Goal: Transaction & Acquisition: Purchase product/service

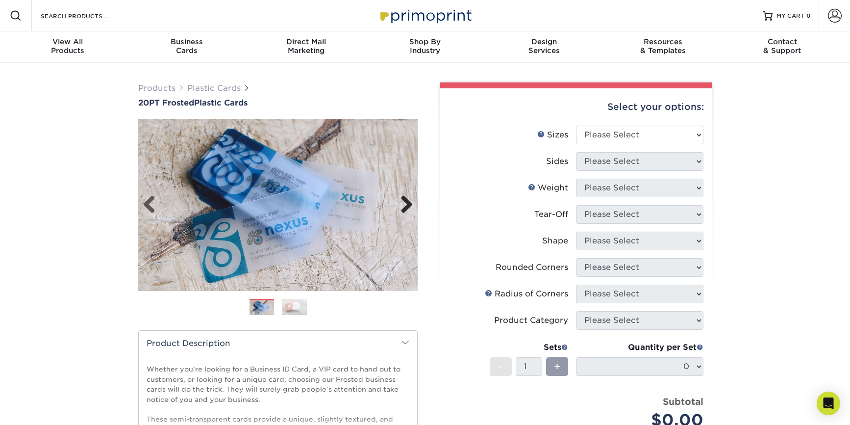
click at [407, 203] on link "Next" at bounding box center [403, 205] width 20 height 20
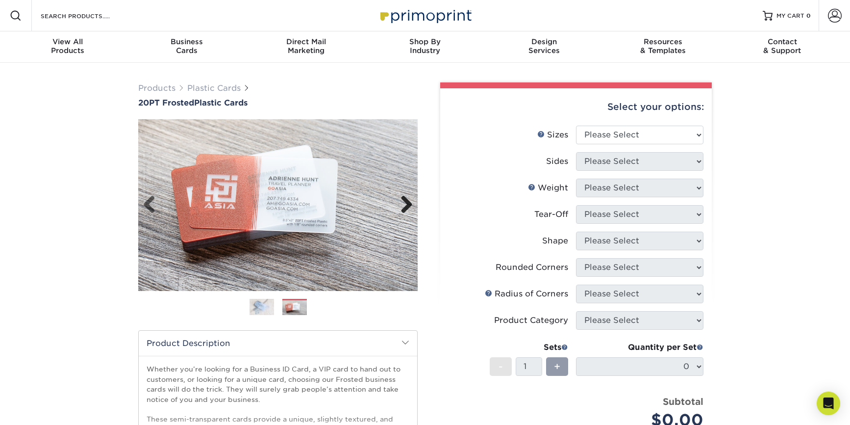
click at [407, 203] on link "Next" at bounding box center [403, 205] width 20 height 20
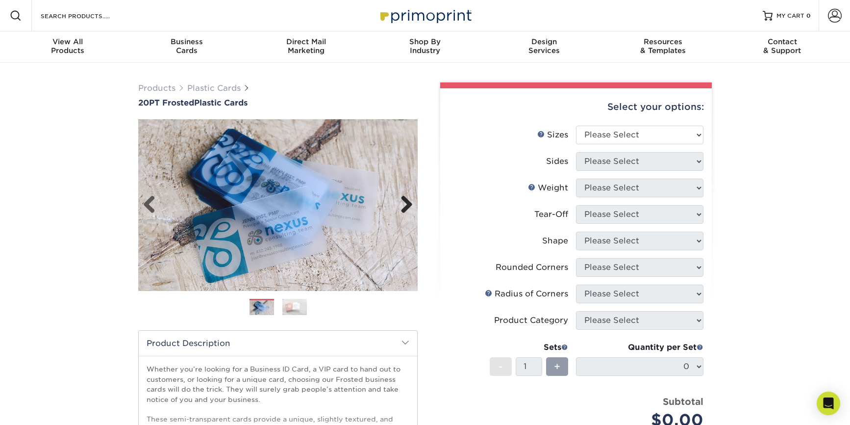
click at [407, 203] on link "Next" at bounding box center [403, 205] width 20 height 20
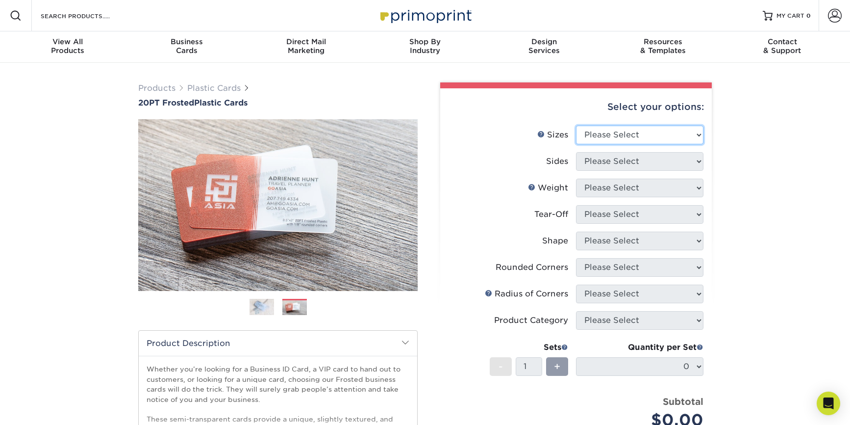
click at [643, 132] on select "Please Select 2" x 3.5" 2" x 8" 2.12" x 3.375" 2.5" x 2.5" 4.25" x 6"" at bounding box center [639, 135] width 127 height 19
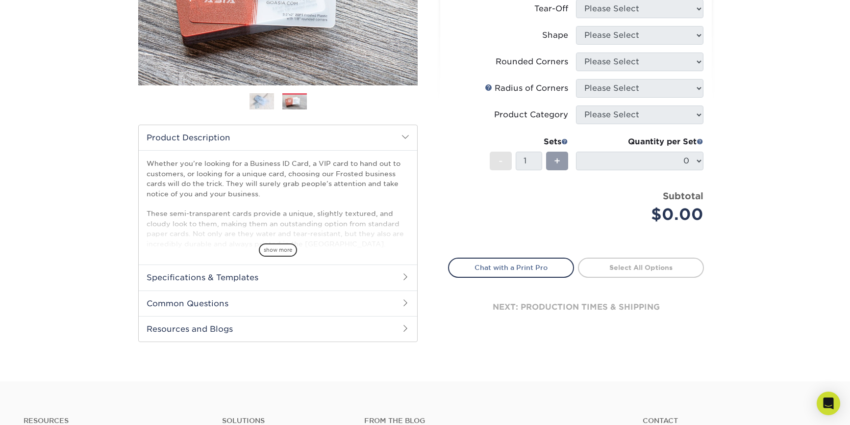
scroll to position [245, 0]
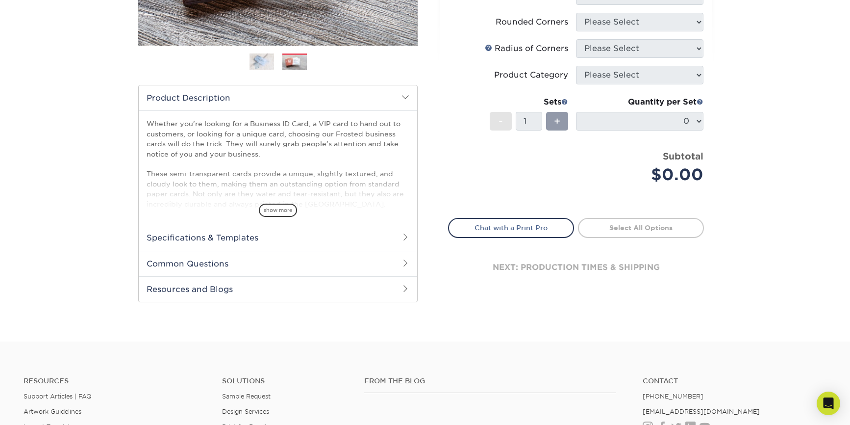
click at [391, 237] on h2 "Specifications & Templates" at bounding box center [278, 237] width 278 height 25
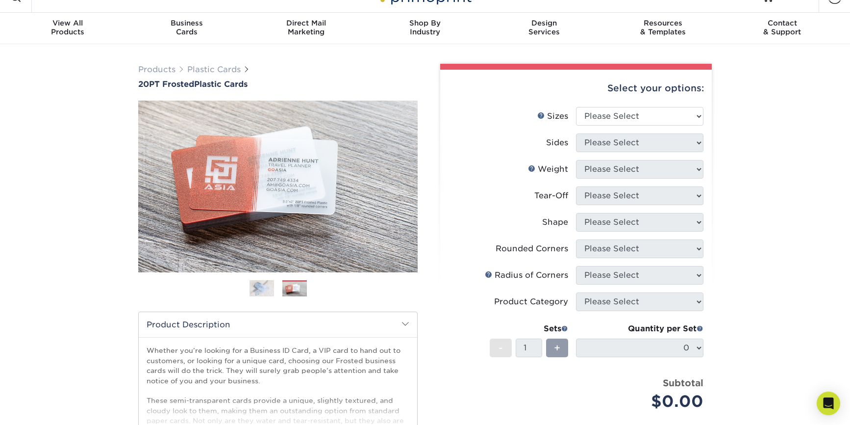
scroll to position [0, 0]
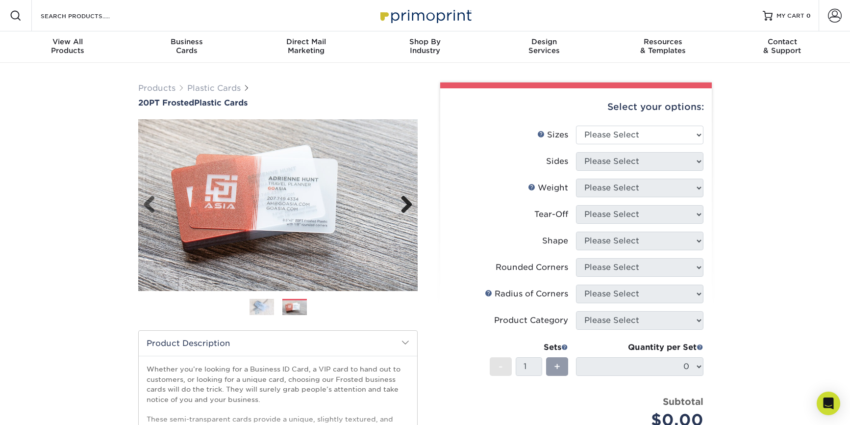
click at [407, 205] on link "Next" at bounding box center [403, 205] width 20 height 20
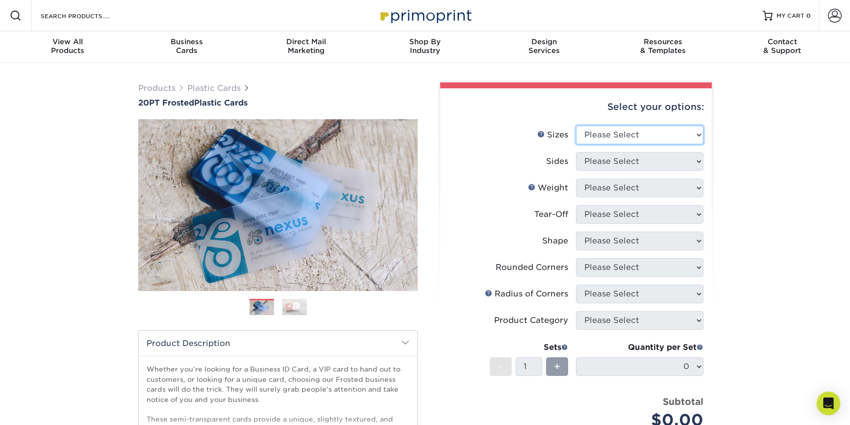
click at [673, 133] on select "Please Select 2" x 3.5" 2" x 8" 2.12" x 3.375" 2.5" x 2.5" 4.25" x 6"" at bounding box center [639, 135] width 127 height 19
click at [605, 141] on select "Please Select 2" x 3.5" 2" x 8" 2.12" x 3.375" 2.5" x 2.5" 4.25" x 6"" at bounding box center [639, 135] width 127 height 19
select select "2.00x3.50"
click at [576, 126] on select "Please Select 2" x 3.5" 2" x 8" 2.12" x 3.375" 2.5" x 2.5" 4.25" x 6"" at bounding box center [639, 135] width 127 height 19
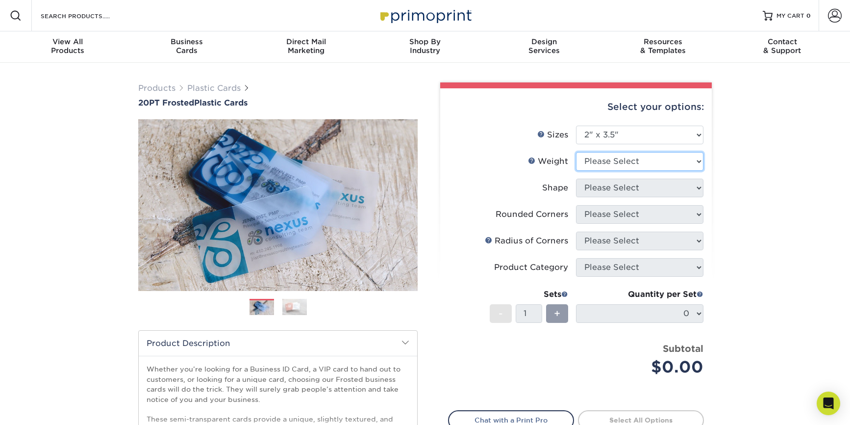
click at [645, 165] on select "Please Select 20PT Frosted Plastic 20PT Frosted Plastic" at bounding box center [639, 161] width 127 height 19
select select "20PT Frosted Plastic"
click at [576, 152] on select "Please Select 20PT Frosted Plastic 20PT Frosted Plastic" at bounding box center [639, 161] width 127 height 19
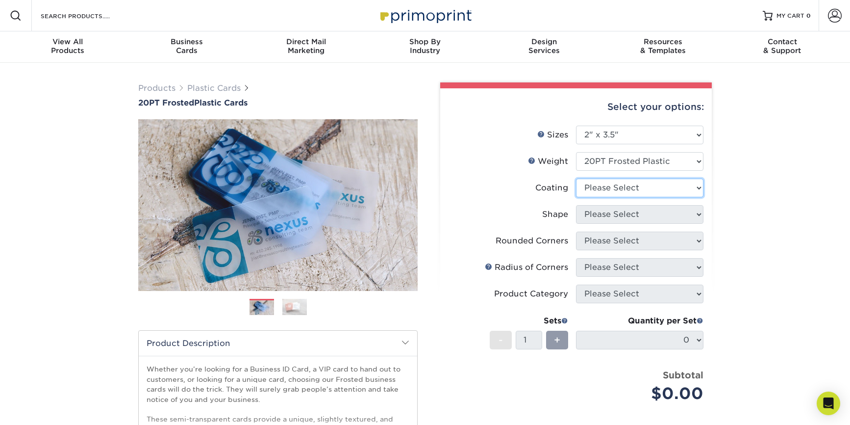
click at [648, 188] on select at bounding box center [639, 187] width 127 height 19
select select "3e7618de-abca-4bda-9f97-8b9129e913d8"
click at [576, 178] on select at bounding box center [639, 187] width 127 height 19
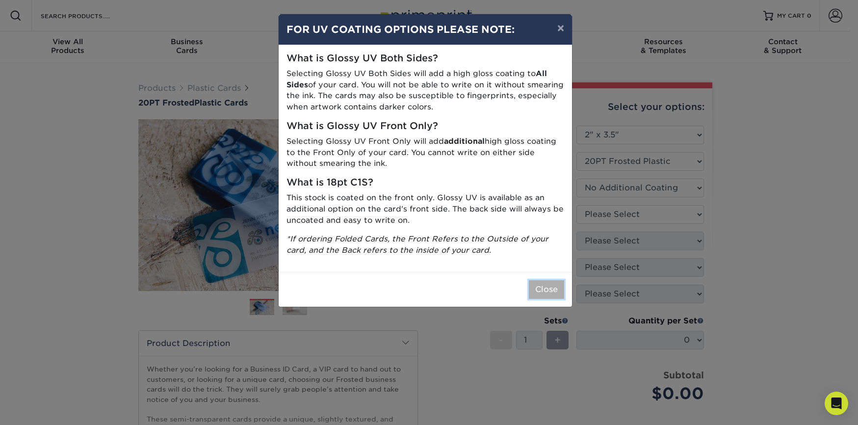
click at [539, 280] on button "Close" at bounding box center [546, 289] width 35 height 19
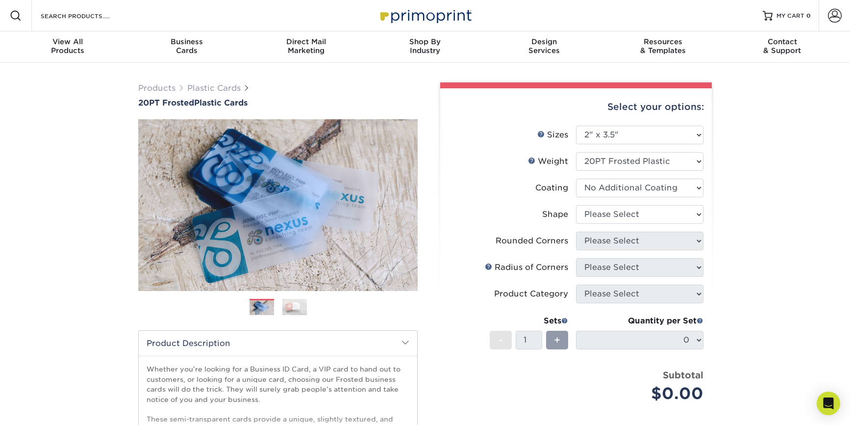
click at [535, 292] on div "Product Category" at bounding box center [531, 294] width 74 height 12
click at [592, 192] on select at bounding box center [639, 187] width 127 height 19
click at [592, 196] on select at bounding box center [639, 187] width 127 height 19
click at [602, 187] on select at bounding box center [639, 187] width 127 height 19
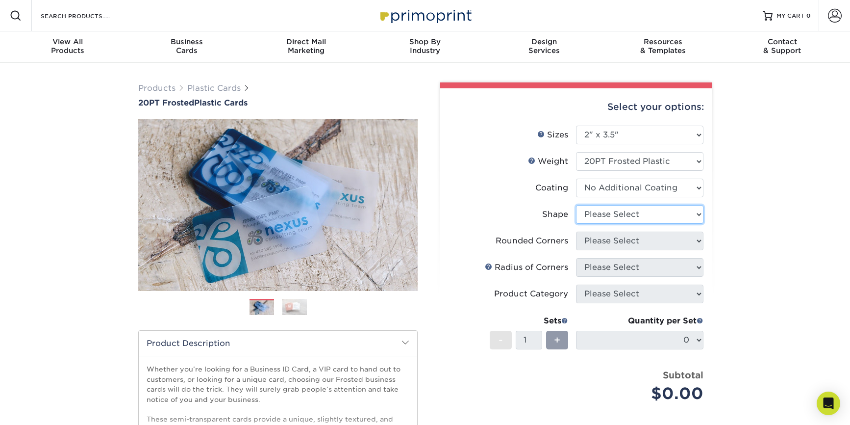
click at [598, 217] on select "Please Select Oval Standard" at bounding box center [639, 214] width 127 height 19
select select "standard"
click at [576, 205] on select "Please Select Oval Standard" at bounding box center [639, 214] width 127 height 19
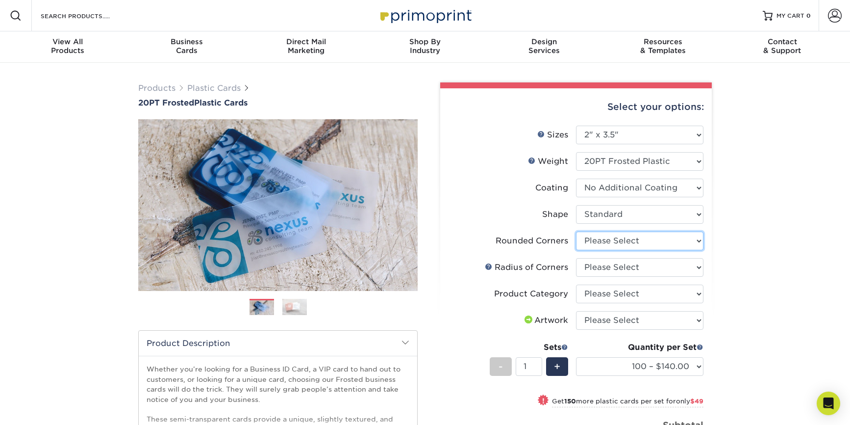
click at [616, 244] on select "Please Select Yes - Round 4 Corners" at bounding box center [639, 240] width 127 height 19
select select "7672df9e-0e0a-464d-8e1f-920c575e4da3"
click at [576, 231] on select "Please Select Yes - Round 4 Corners" at bounding box center [639, 240] width 127 height 19
click at [628, 271] on select "Please Select Rounded 1/8" Rounded 1/4"" at bounding box center [639, 267] width 127 height 19
select select "589680c7-ee9a-431b-9d12-d7aeb1386a97"
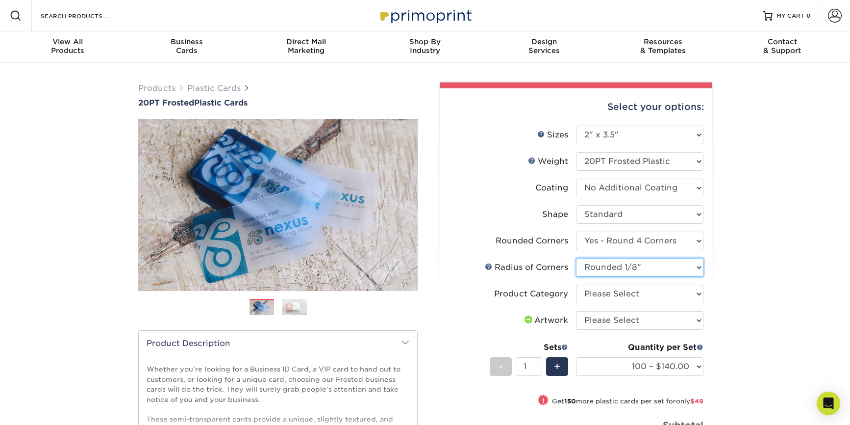
click at [576, 258] on select "Please Select Rounded 1/8" Rounded 1/4"" at bounding box center [639, 267] width 127 height 19
click at [644, 295] on select "Please Select Business Cards" at bounding box center [639, 293] width 127 height 19
select select "3b5148f1-0588-4f88-a218-97bcfdce65c1"
click at [576, 284] on select "Please Select Business Cards" at bounding box center [639, 293] width 127 height 19
click at [643, 322] on select "Please Select I will upload files I need a design - $100" at bounding box center [639, 320] width 127 height 19
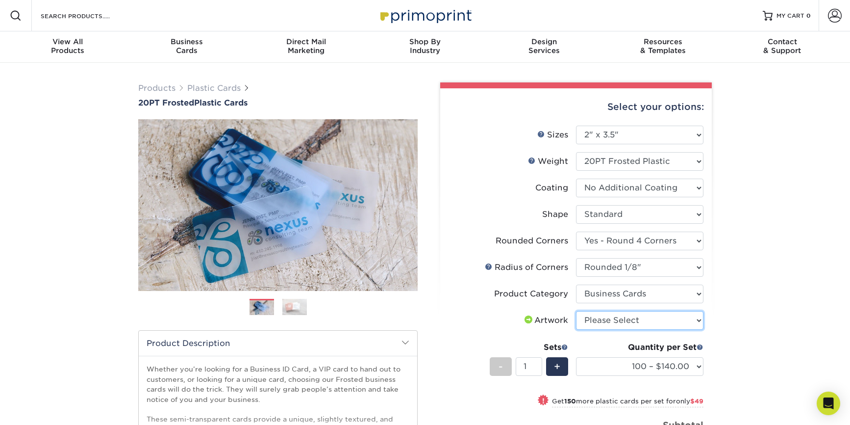
select select "upload"
click at [576, 311] on select "Please Select I will upload files I need a design - $100" at bounding box center [639, 320] width 127 height 19
click at [734, 337] on div "Products Plastic Cards 20PT Frosted Plastic Cards Previous Next and" at bounding box center [425, 341] width 850 height 557
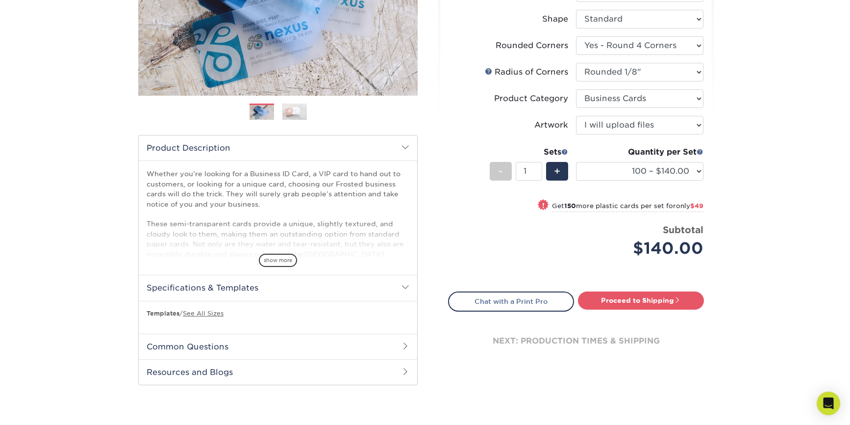
scroll to position [98, 0]
